Goal: Information Seeking & Learning: Learn about a topic

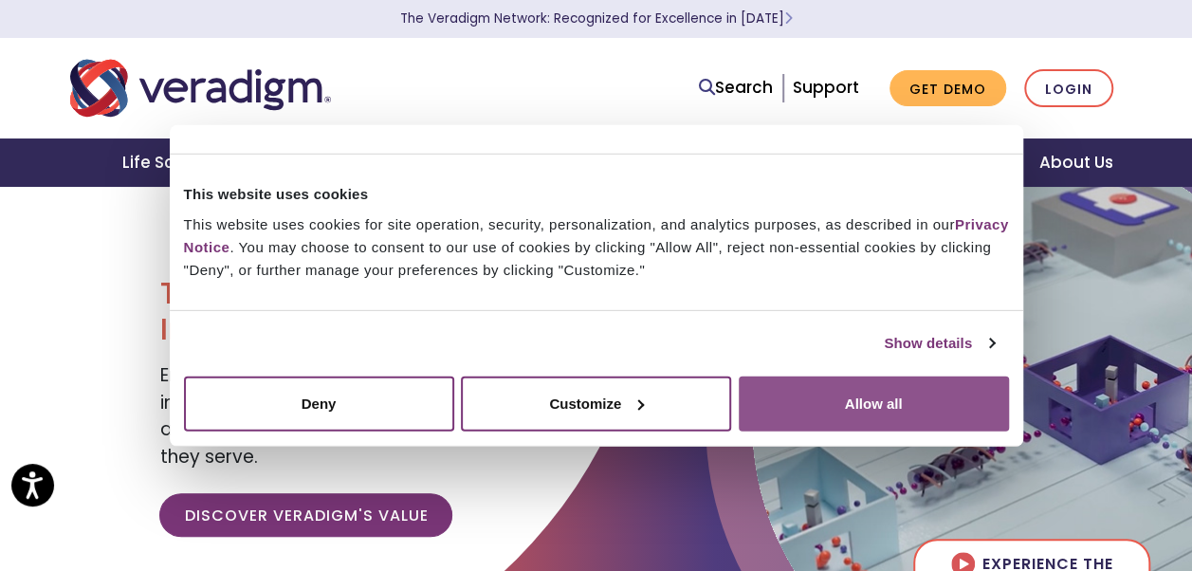
click at [851, 413] on button "Allow all" at bounding box center [874, 402] width 270 height 55
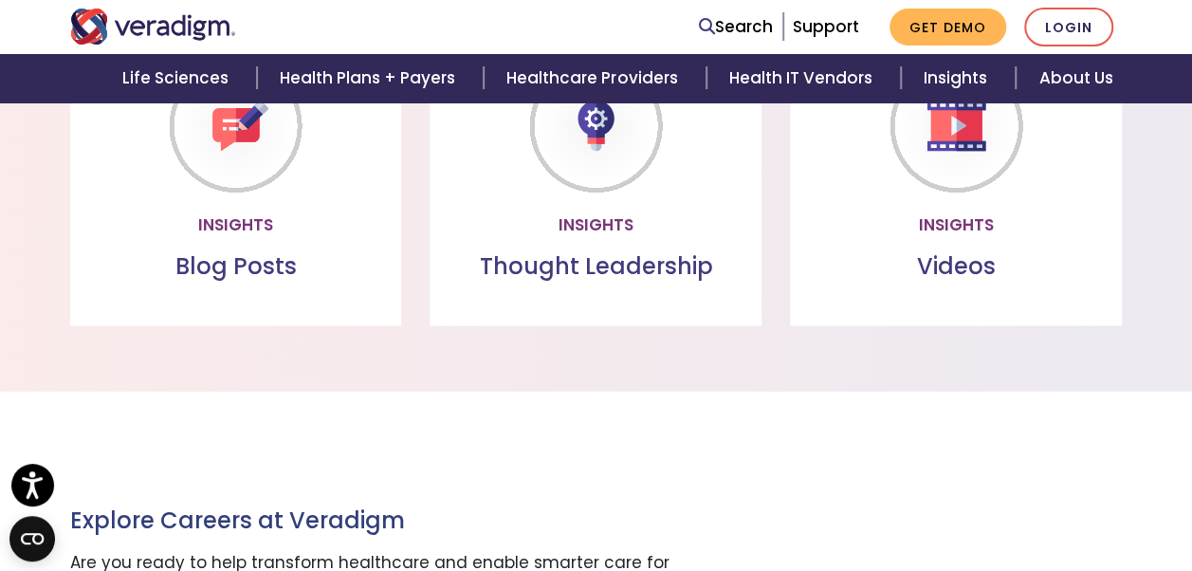
scroll to position [1801, 0]
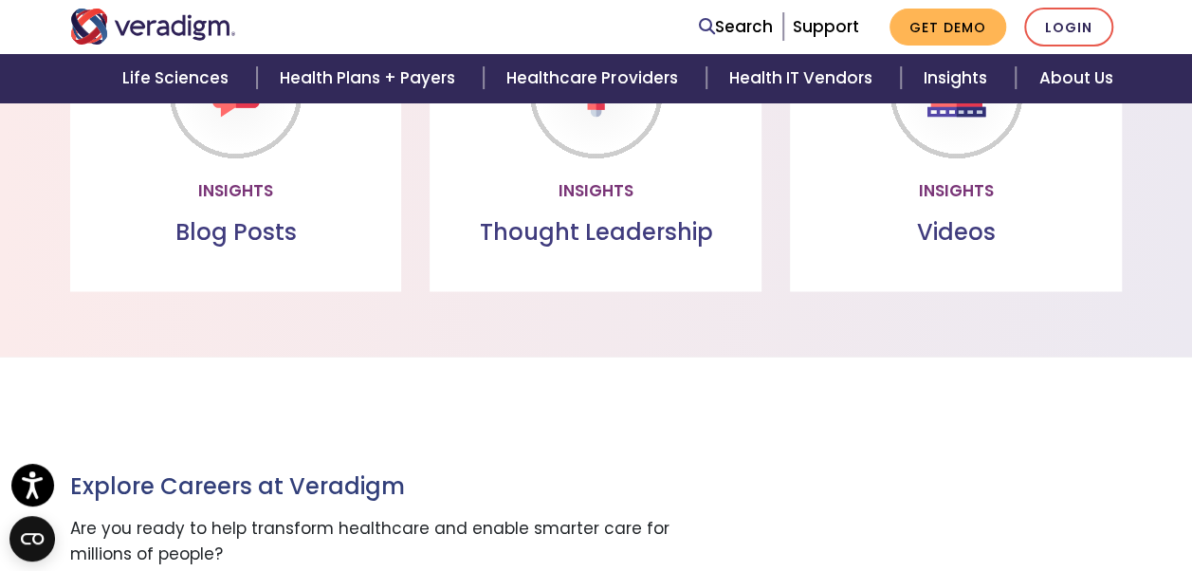
click at [246, 182] on link "Read more" at bounding box center [236, 190] width 142 height 44
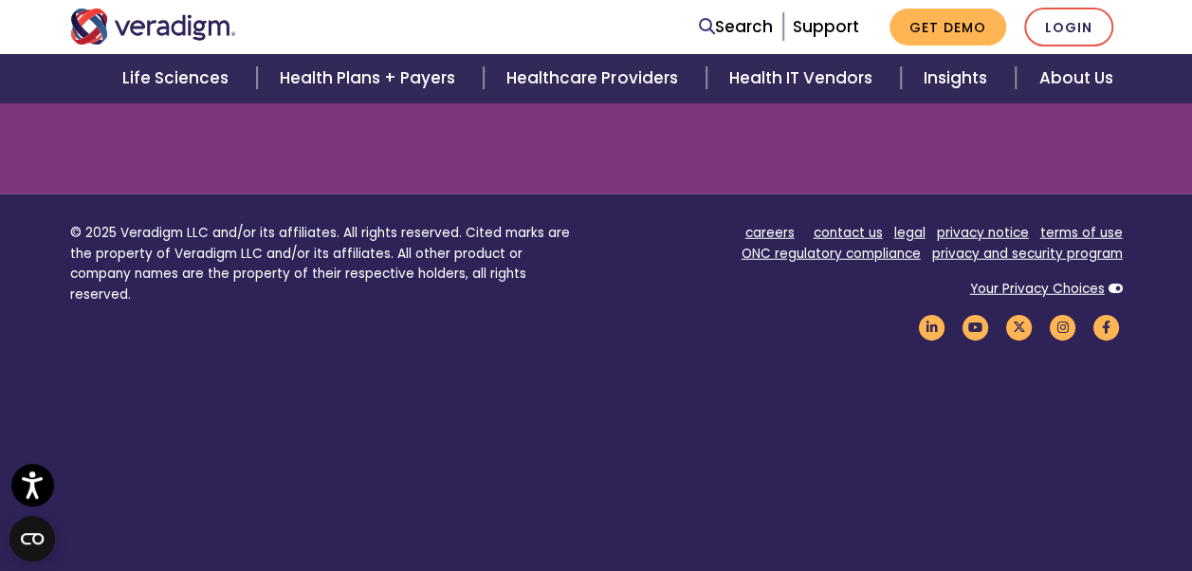
scroll to position [2465, 0]
